Goal: Find specific page/section: Find specific page/section

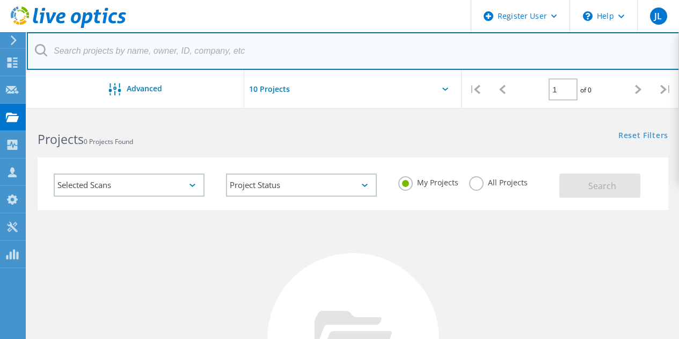
click at [112, 53] on input "text" at bounding box center [353, 51] width 652 height 38
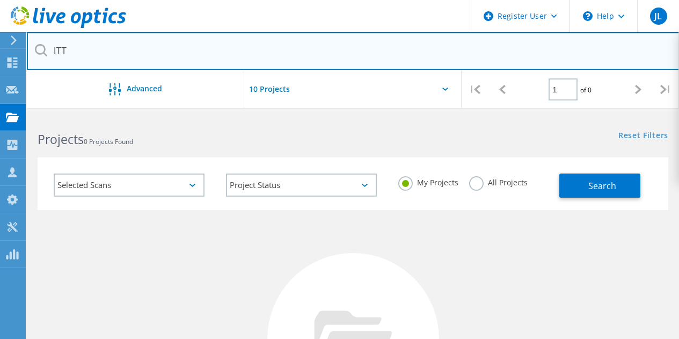
type input "ITT"
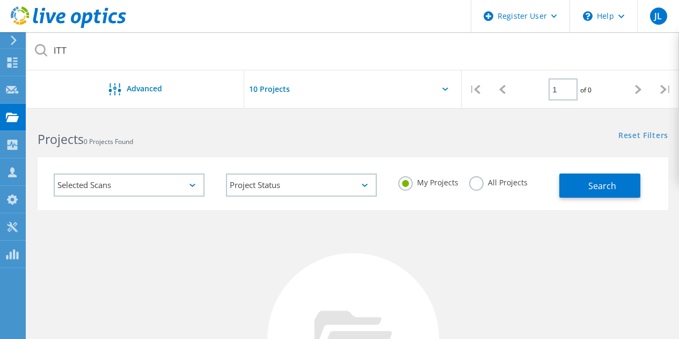
click at [355, 89] on div at bounding box center [352, 92] width 217 height 44
click at [448, 90] on div at bounding box center [352, 92] width 217 height 44
click at [442, 89] on icon at bounding box center [445, 88] width 6 height 3
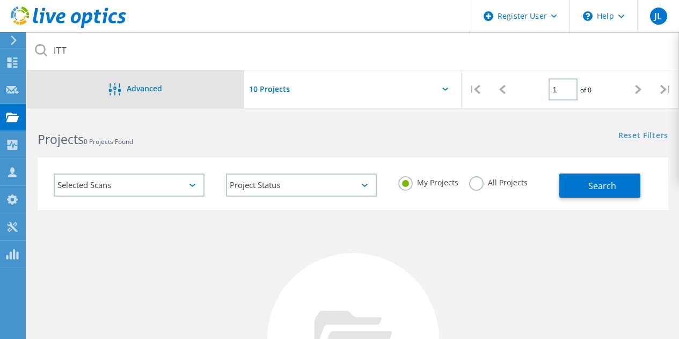
click at [128, 96] on div "Advanced" at bounding box center [135, 89] width 217 height 13
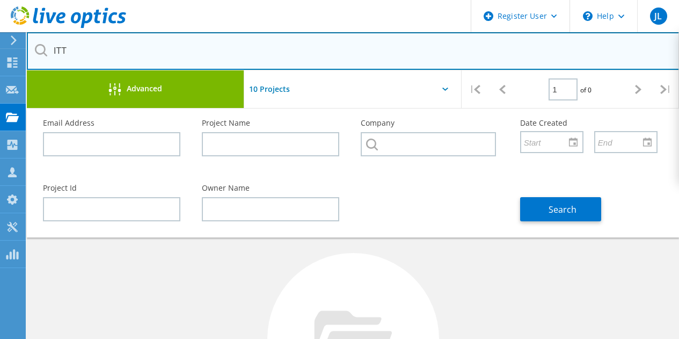
click at [433, 47] on input "ITT" at bounding box center [353, 51] width 652 height 38
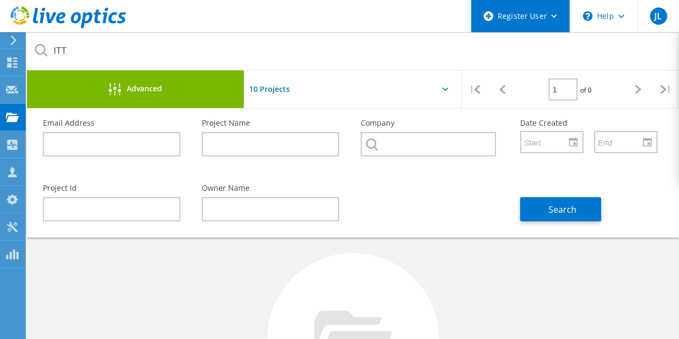
click at [543, 16] on div "Register User" at bounding box center [520, 16] width 98 height 32
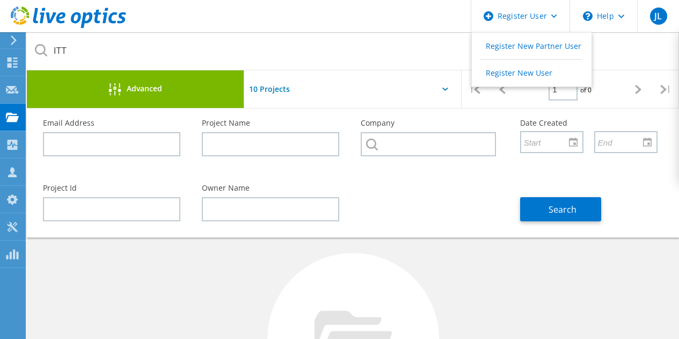
click at [384, 24] on header "Register User Register New Partner User Register New User \n Help Explore Helpf…" at bounding box center [339, 16] width 679 height 32
click at [363, 328] on icon at bounding box center [353, 338] width 78 height 56
click at [437, 90] on div at bounding box center [352, 92] width 217 height 44
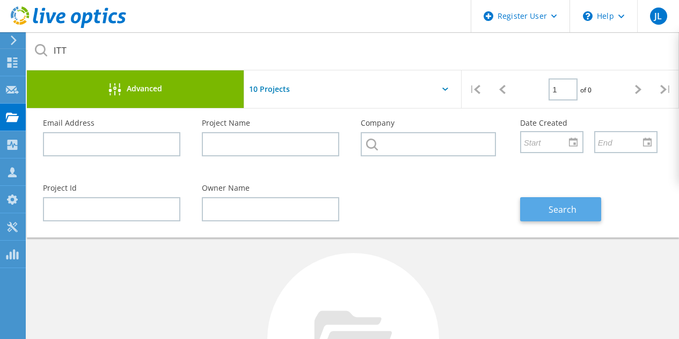
click at [575, 206] on span "Search" at bounding box center [562, 209] width 28 height 12
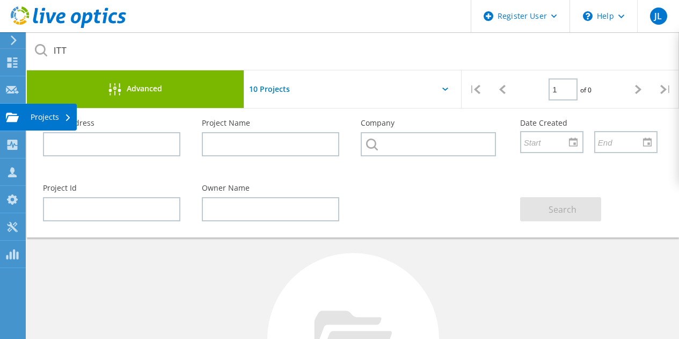
click at [13, 114] on use at bounding box center [12, 116] width 13 height 9
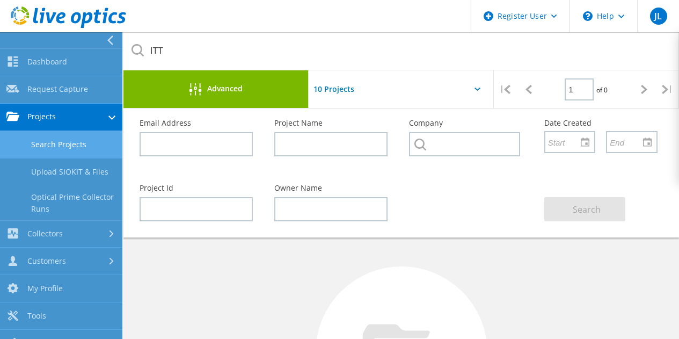
click at [243, 96] on div "Advanced" at bounding box center [215, 89] width 185 height 13
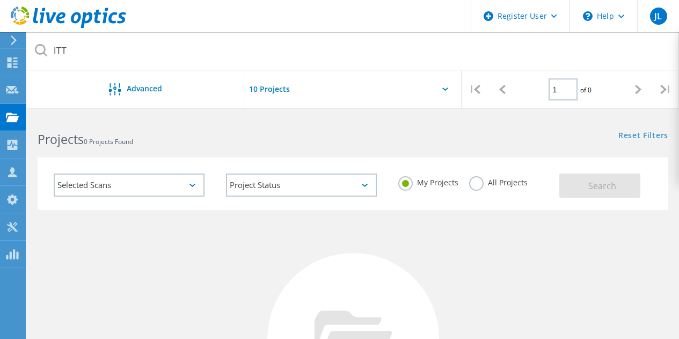
click at [488, 180] on label "All Projects" at bounding box center [498, 181] width 58 height 10
click at [0, 0] on input "All Projects" at bounding box center [0, 0] width 0 height 0
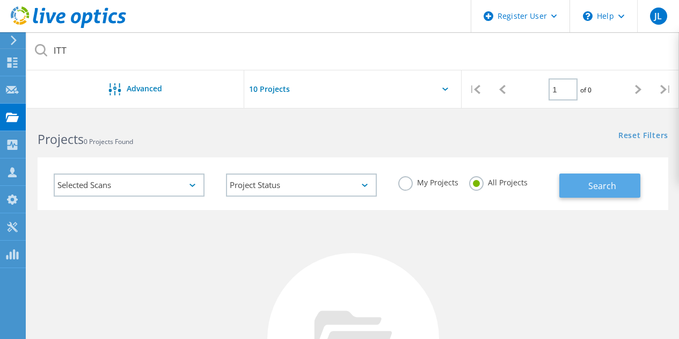
click at [616, 178] on button "Search" at bounding box center [599, 185] width 81 height 24
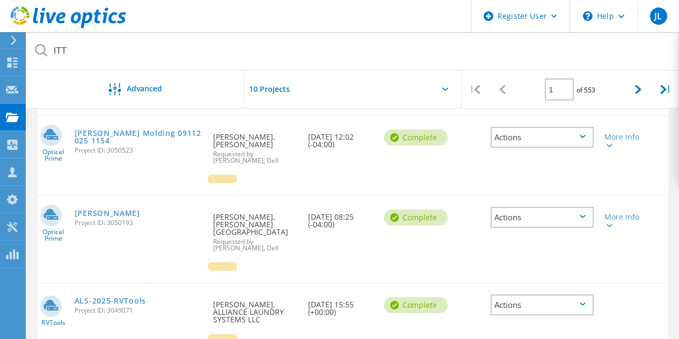
scroll to position [176, 0]
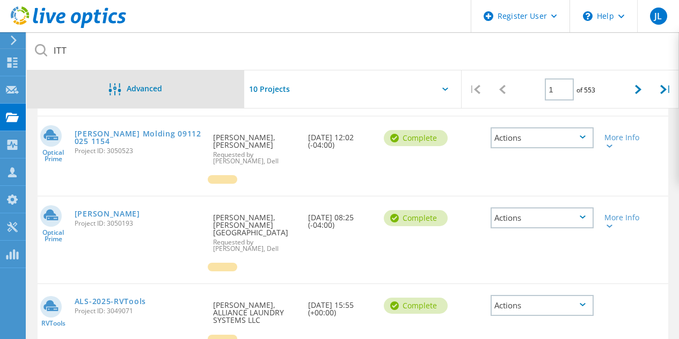
click at [175, 101] on div "Advanced" at bounding box center [135, 89] width 217 height 38
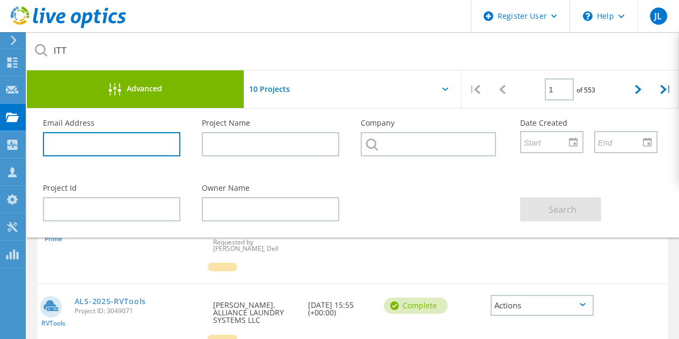
click at [132, 136] on input "text" at bounding box center [111, 144] width 137 height 24
paste input "mack.morris@itt.com"
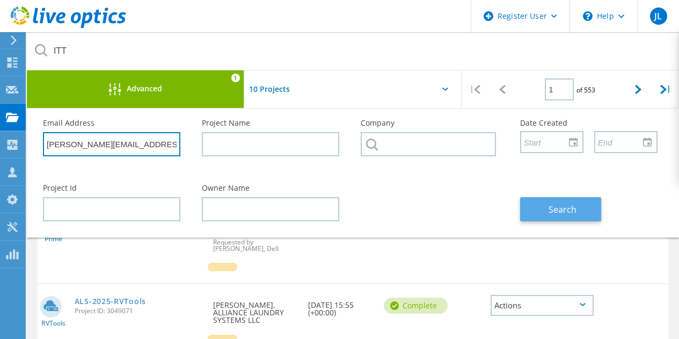
type input "mack.morris@itt.com"
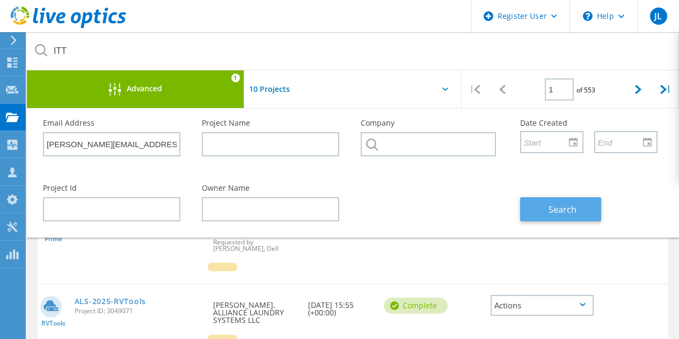
click at [567, 216] on button "Search" at bounding box center [560, 209] width 81 height 24
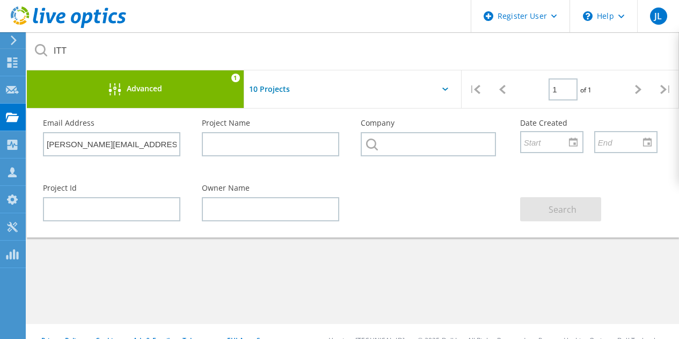
scroll to position [193, 0]
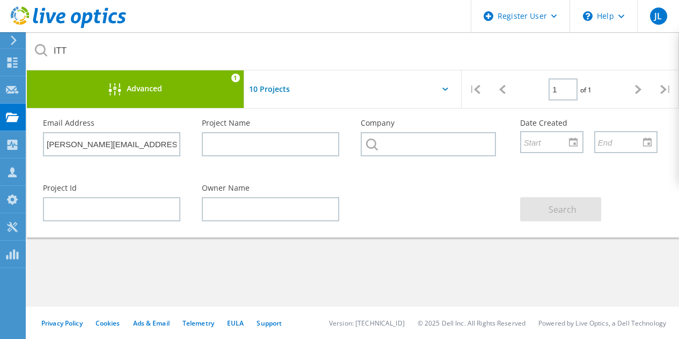
click at [245, 276] on div "Project Name Owner Date Created Status Deal Id Actions Optical Prime 1H FY26 IT…" at bounding box center [353, 156] width 630 height 279
click at [439, 90] on div at bounding box center [352, 92] width 217 height 44
click at [446, 90] on icon at bounding box center [445, 88] width 6 height 3
click at [131, 87] on span "Advanced" at bounding box center [144, 89] width 35 height 8
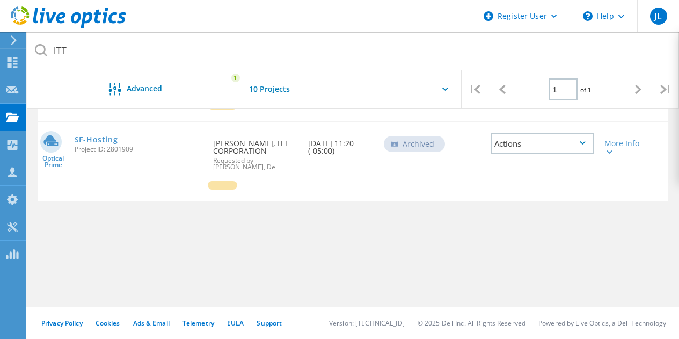
click at [92, 137] on link "SF-Hosting" at bounding box center [96, 140] width 43 height 8
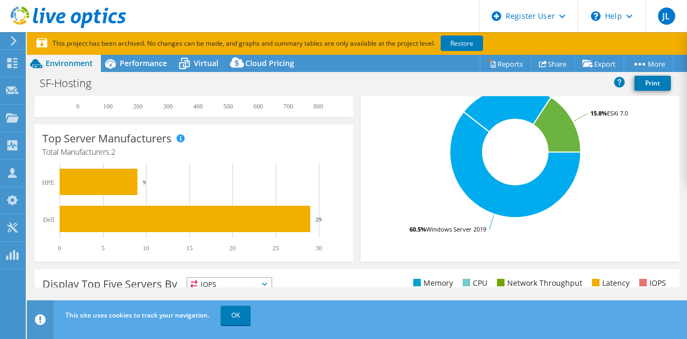
scroll to position [265, 0]
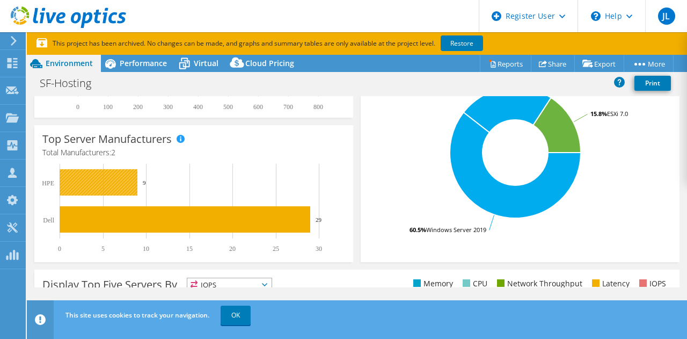
click at [76, 180] on rect at bounding box center [99, 182] width 78 height 26
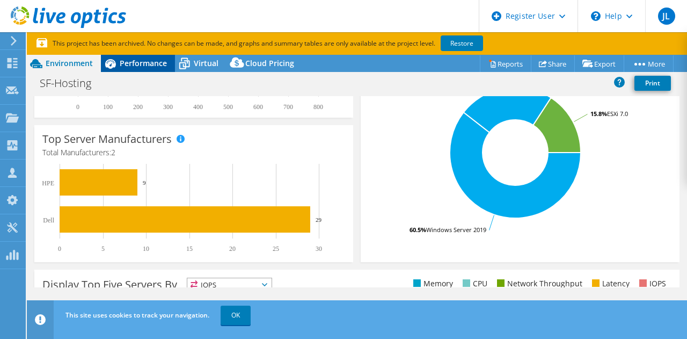
click at [150, 62] on span "Performance" at bounding box center [143, 63] width 47 height 10
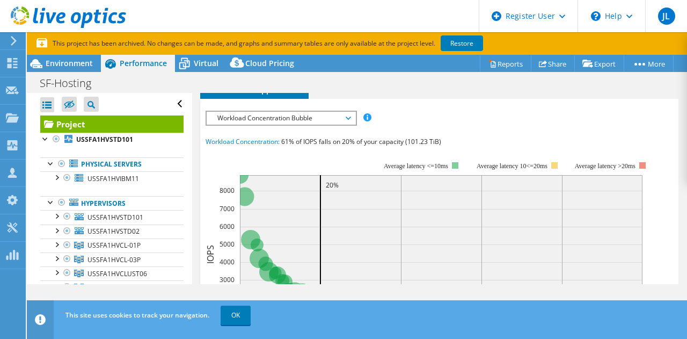
scroll to position [315, 0]
click at [486, 77] on span "Disks" at bounding box center [471, 71] width 35 height 11
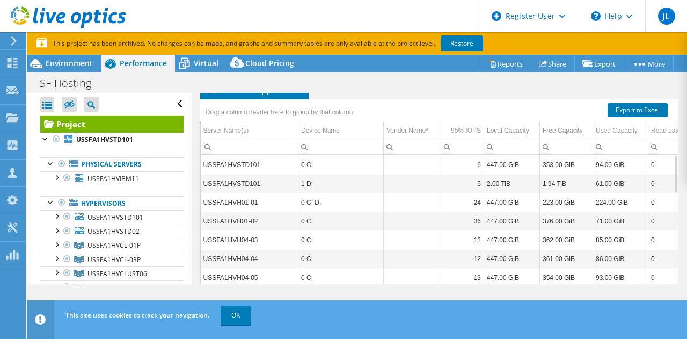
click at [533, 77] on span "Cluster Disks" at bounding box center [534, 71] width 65 height 11
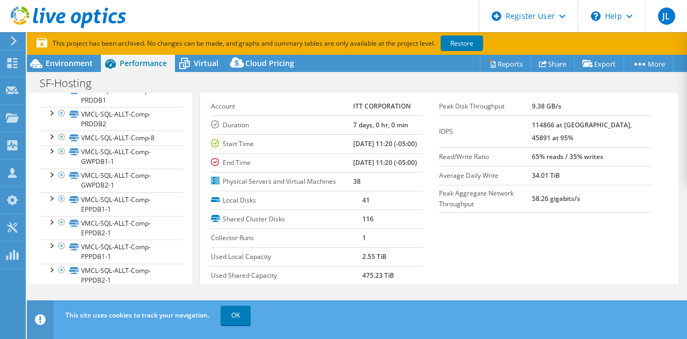
scroll to position [1801, 0]
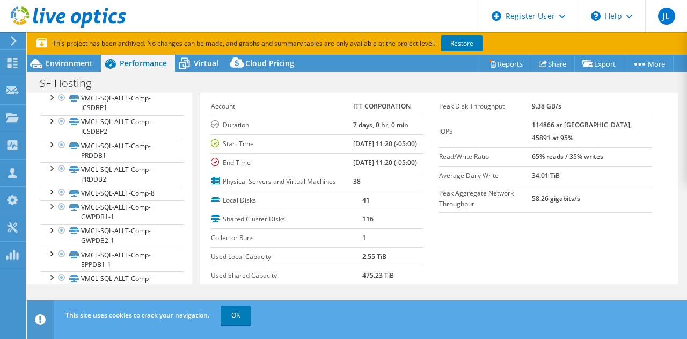
click at [236, 206] on label "Local Disks" at bounding box center [287, 200] width 152 height 11
click at [368, 210] on td "41" at bounding box center [392, 200] width 61 height 19
click at [362, 204] on b "41" at bounding box center [366, 199] width 8 height 9
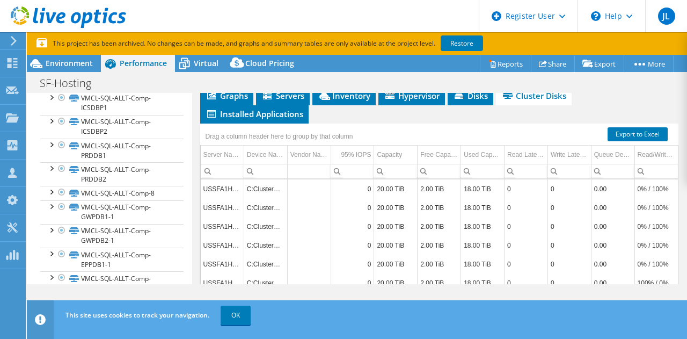
scroll to position [296, 0]
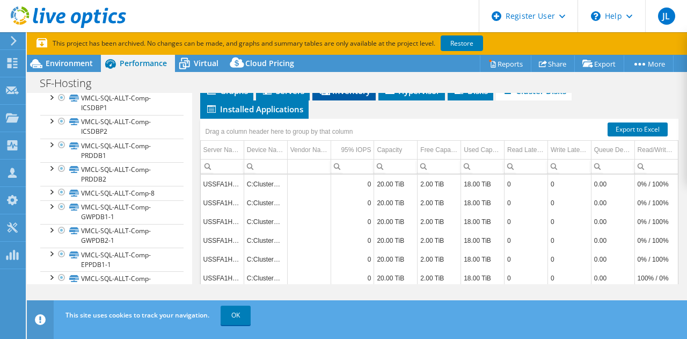
click at [329, 96] on span "Inventory" at bounding box center [344, 90] width 53 height 11
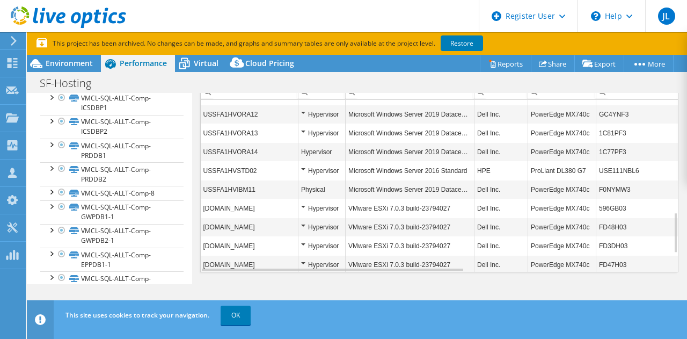
scroll to position [0, 0]
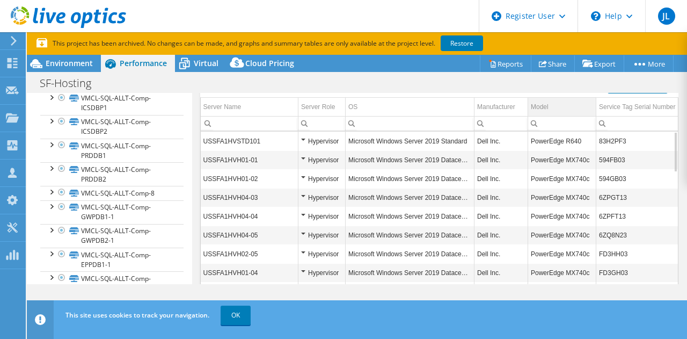
click at [539, 113] on div "Model" at bounding box center [540, 106] width 18 height 13
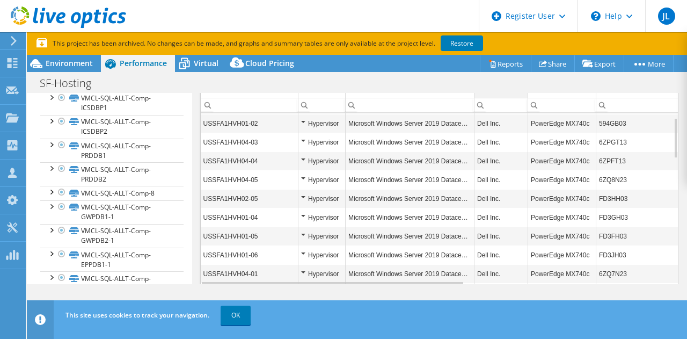
click at [503, 95] on div "Manufacturer" at bounding box center [496, 88] width 38 height 13
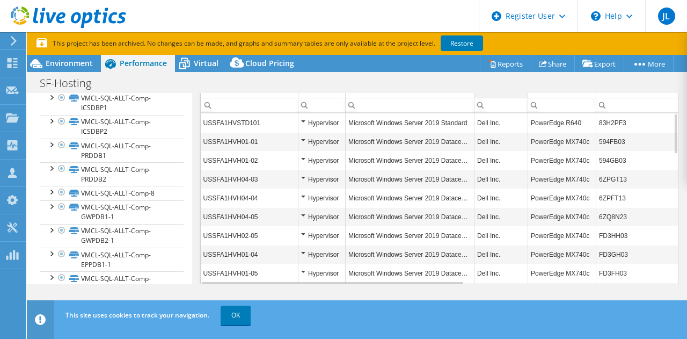
click at [503, 95] on div "Manufacturer" at bounding box center [496, 88] width 38 height 13
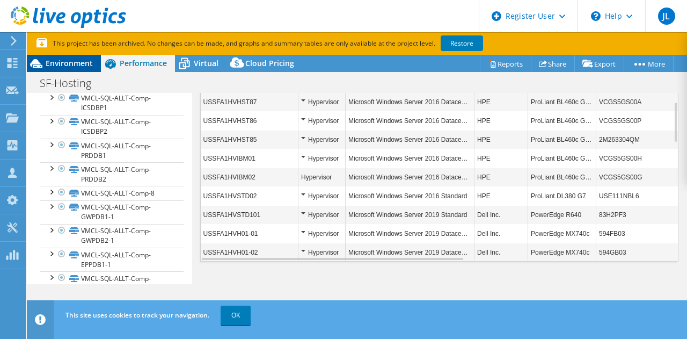
click at [57, 57] on div "Environment" at bounding box center [64, 63] width 74 height 17
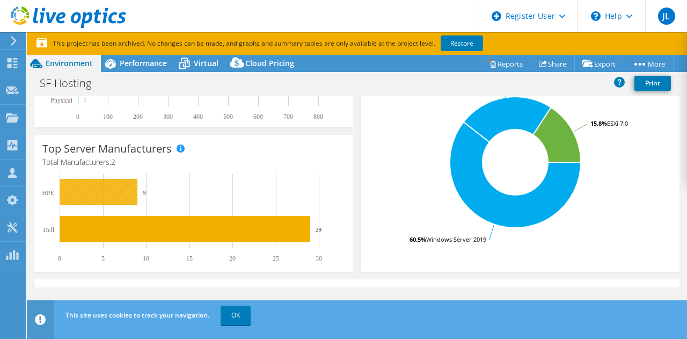
click at [112, 190] on rect at bounding box center [99, 192] width 78 height 26
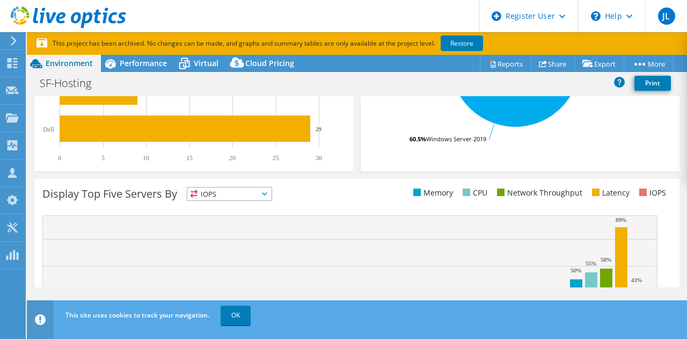
click at [13, 42] on use at bounding box center [14, 41] width 6 height 10
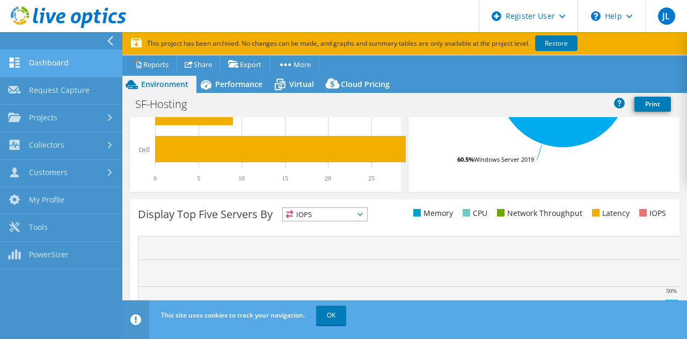
click at [72, 64] on link "Dashboard" at bounding box center [61, 63] width 122 height 27
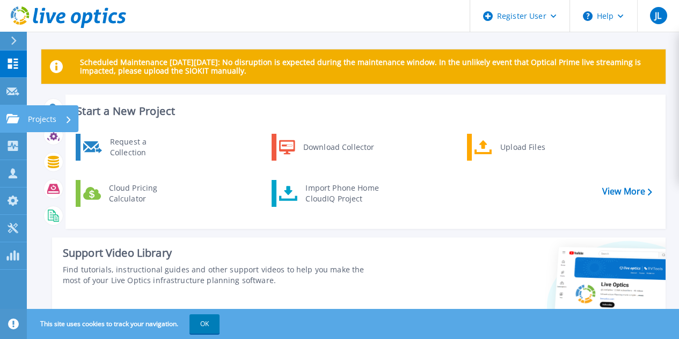
click at [41, 116] on p "Projects" at bounding box center [42, 119] width 28 height 28
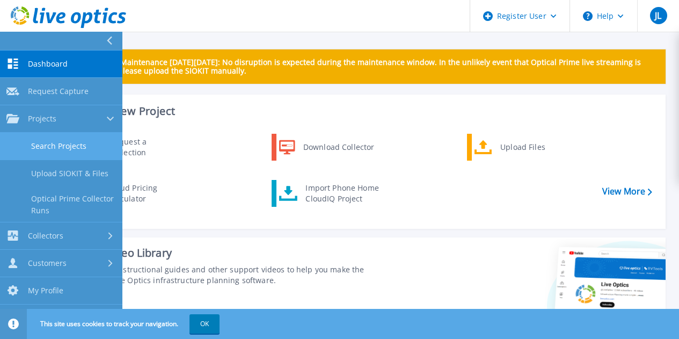
click at [55, 143] on link "Search Projects" at bounding box center [61, 146] width 122 height 27
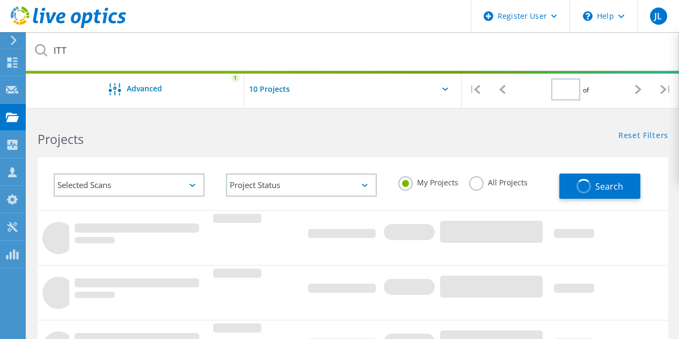
type input "1"
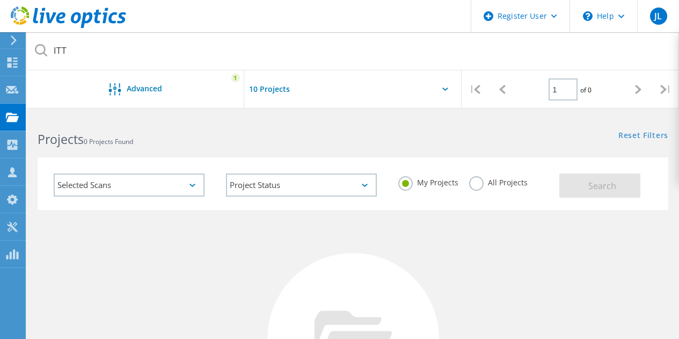
click at [480, 184] on label "All Projects" at bounding box center [498, 181] width 58 height 10
click at [0, 0] on input "All Projects" at bounding box center [0, 0] width 0 height 0
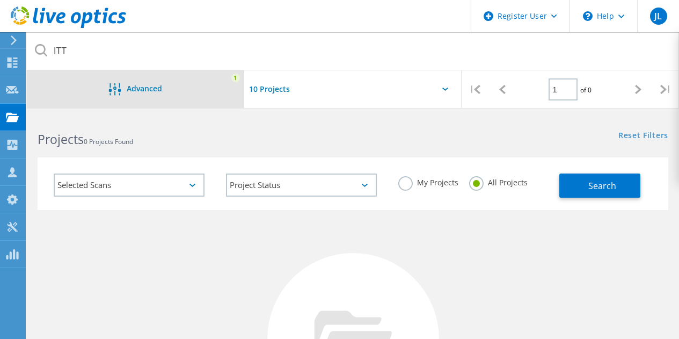
click at [180, 84] on div "Advanced" at bounding box center [135, 89] width 217 height 13
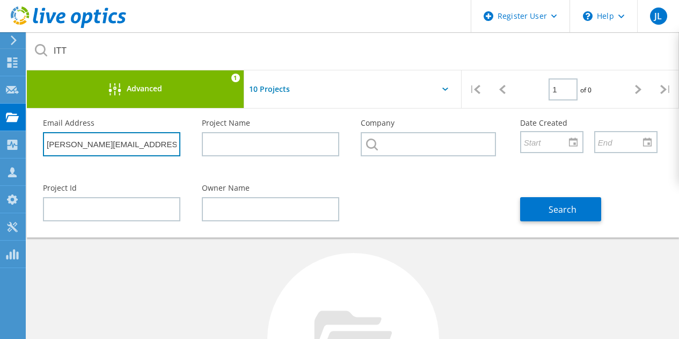
click at [120, 148] on input "[PERSON_NAME][EMAIL_ADDRESS][PERSON_NAME][DOMAIN_NAME]" at bounding box center [111, 144] width 137 height 24
paste input "rc.baker"
type input "marc.baker@itt.com"
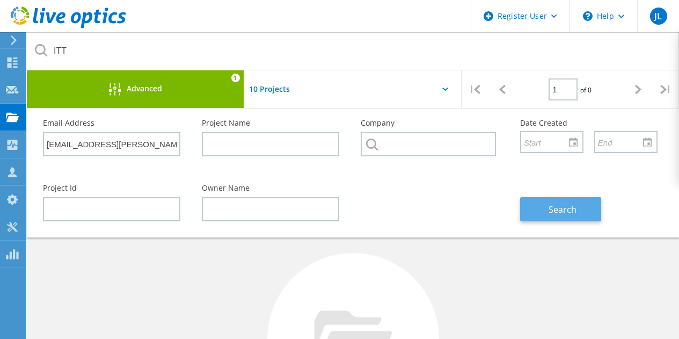
click at [528, 207] on button "Search" at bounding box center [560, 209] width 81 height 24
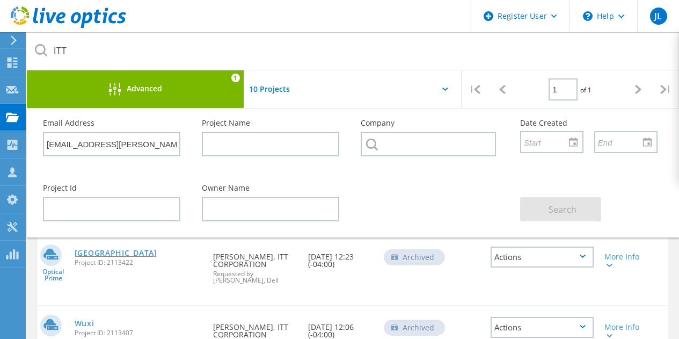
click at [94, 256] on link "Shenzhen" at bounding box center [116, 253] width 83 height 8
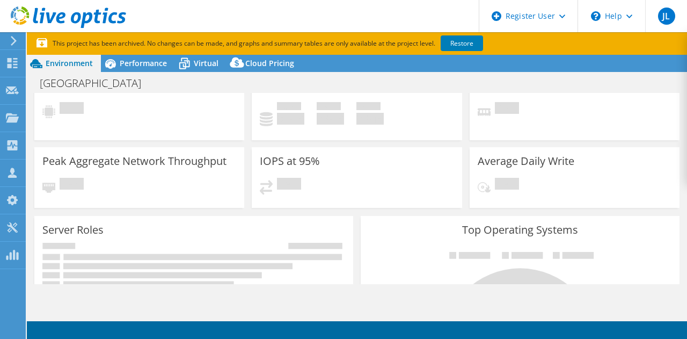
select select "USD"
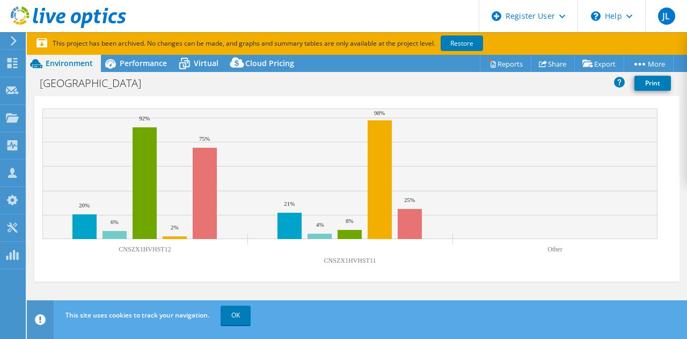
scroll to position [463, 0]
